Goal: Navigation & Orientation: Find specific page/section

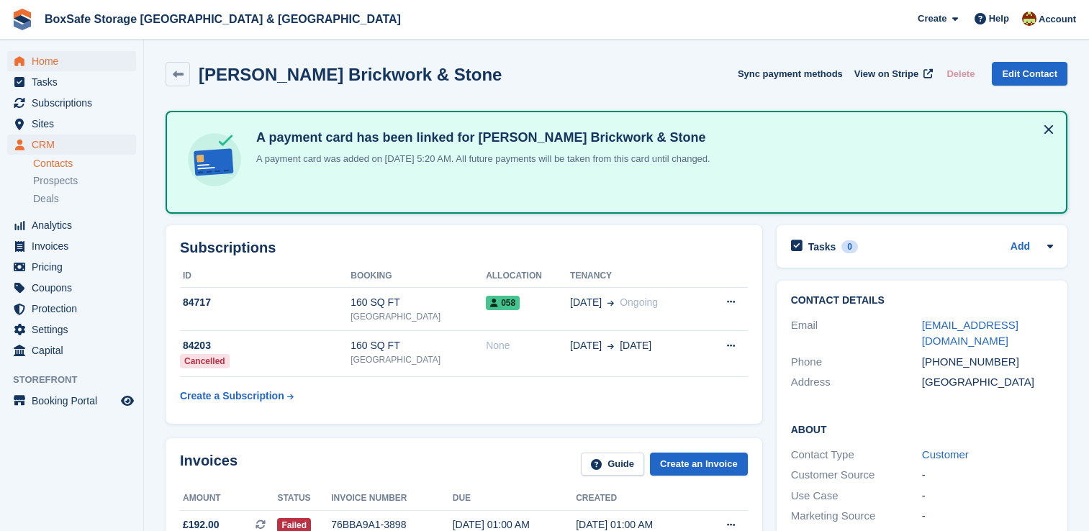
scroll to position [150, 0]
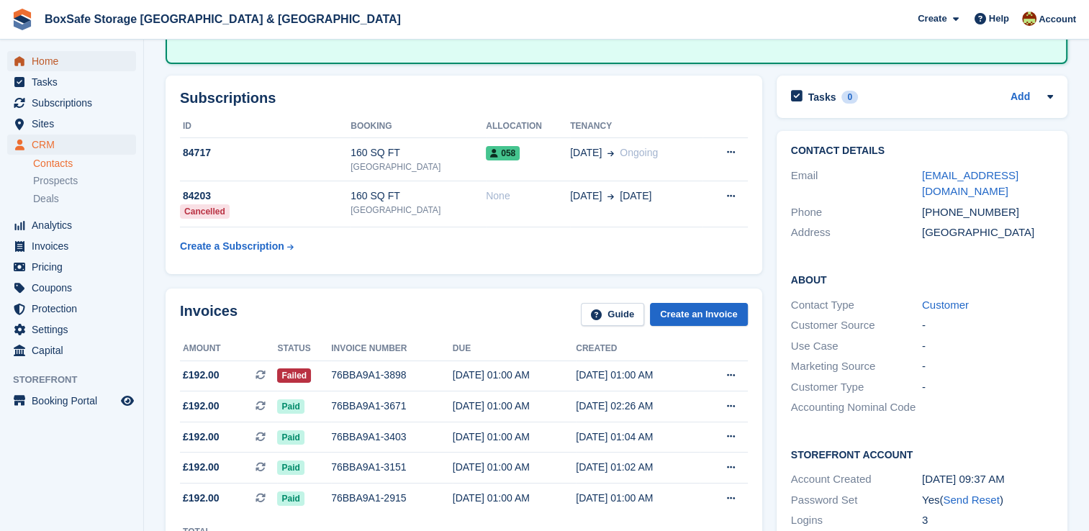
click at [47, 65] on span "Home" at bounding box center [75, 61] width 86 height 20
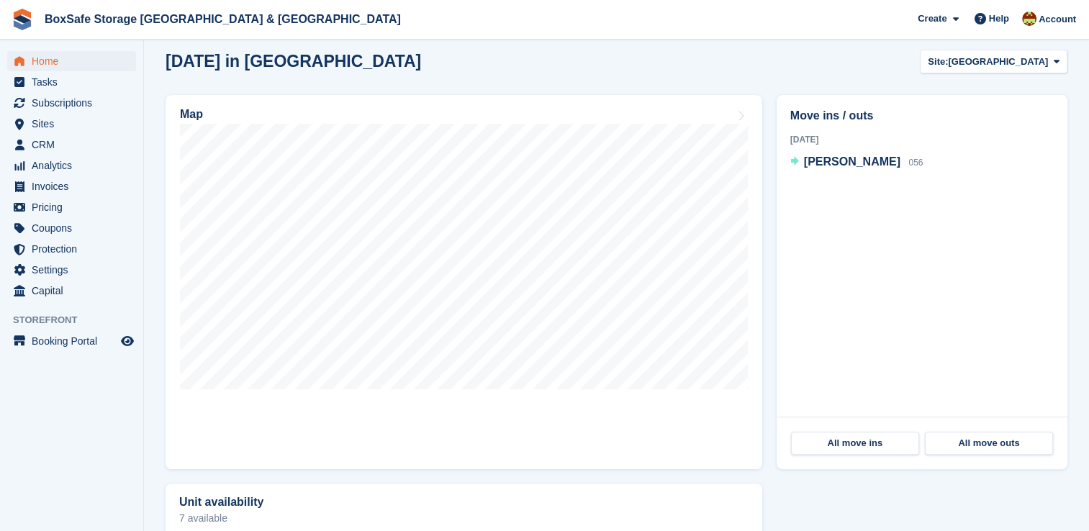
scroll to position [385, 0]
